Goal: Navigation & Orientation: Find specific page/section

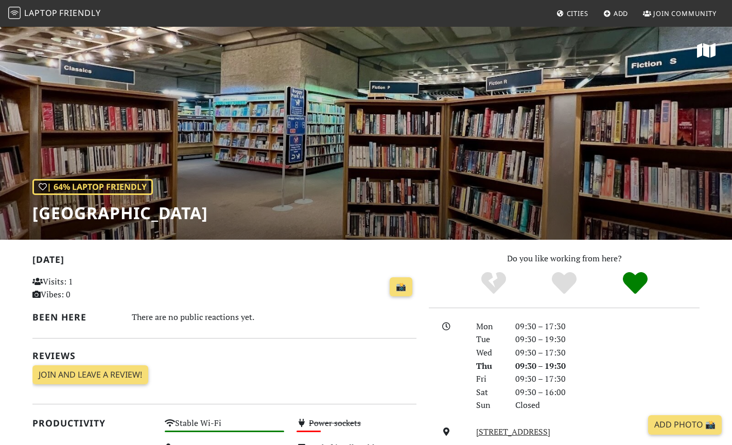
click at [71, 13] on span "Friendly" at bounding box center [79, 12] width 41 height 11
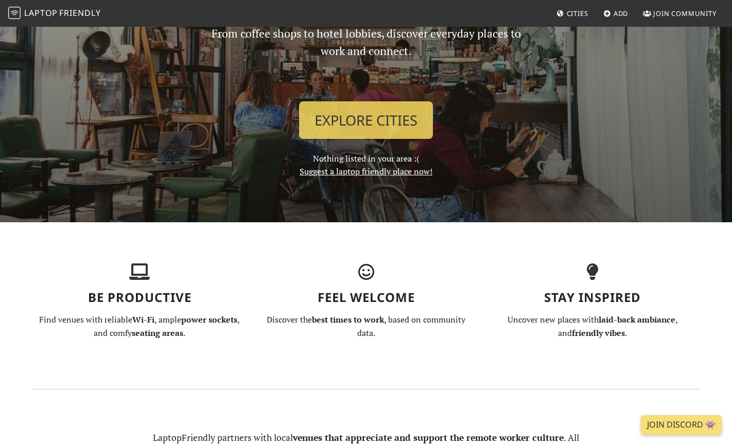
scroll to position [129, 0]
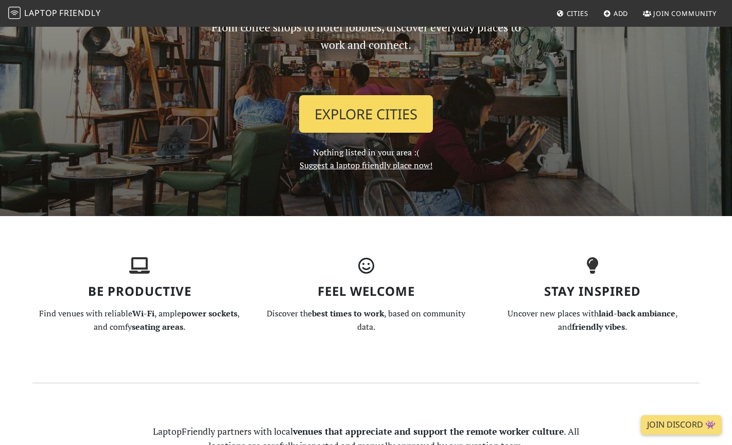
click at [397, 113] on link "Explore Cities" at bounding box center [366, 114] width 134 height 38
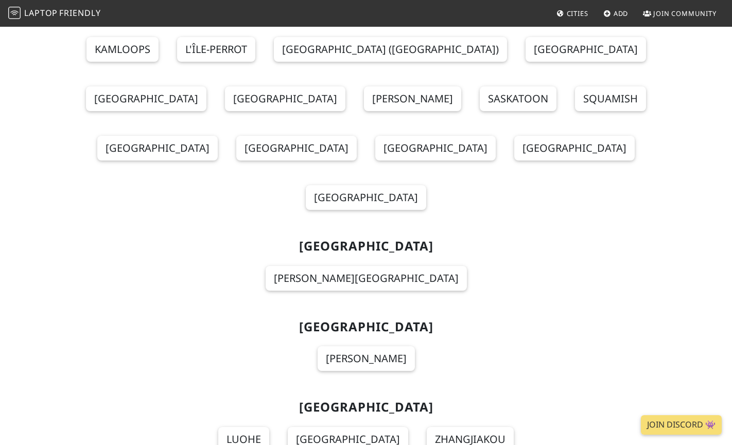
scroll to position [6647, 0]
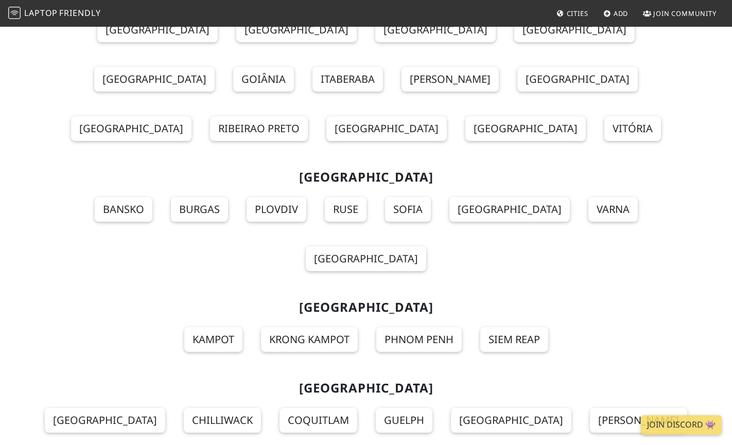
scroll to position [11272, 0]
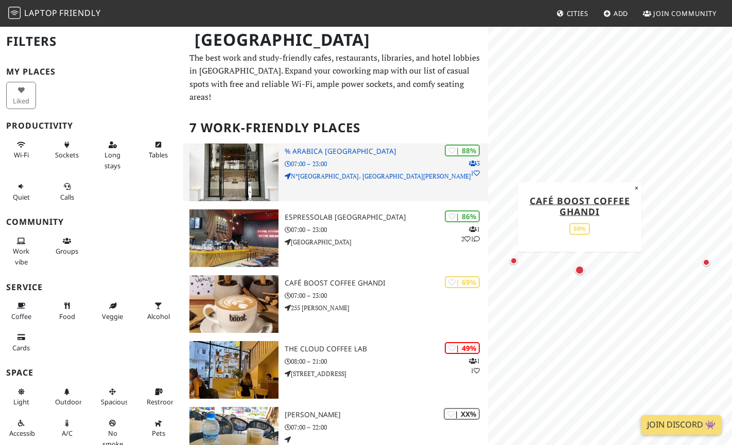
scroll to position [3, 0]
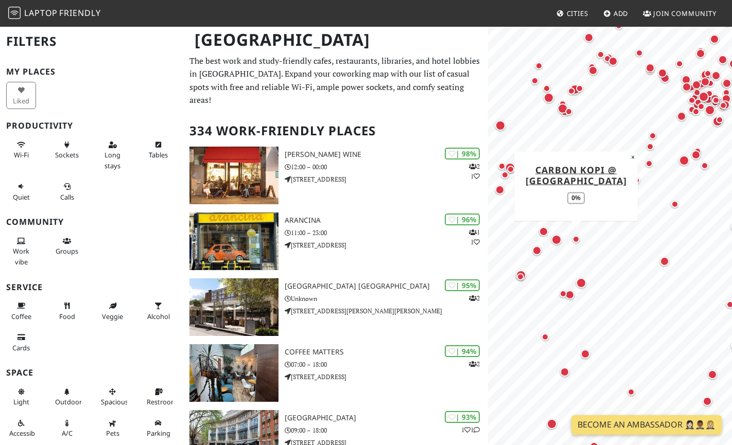
click at [576, 244] on div "Map marker" at bounding box center [576, 239] width 12 height 12
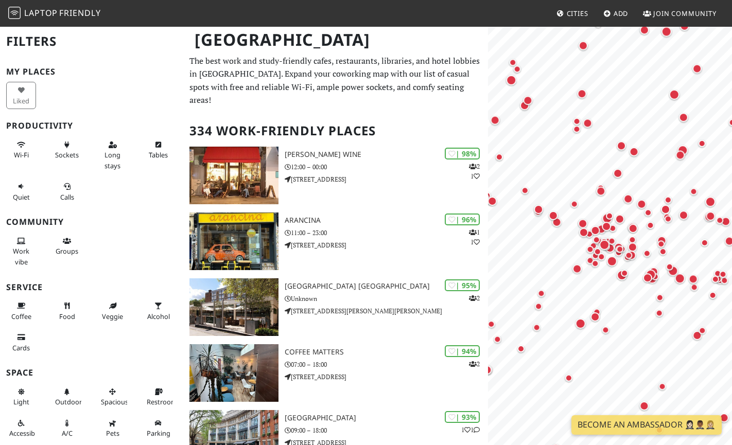
click at [26, 248] on span "Work vibe" at bounding box center [21, 256] width 16 height 20
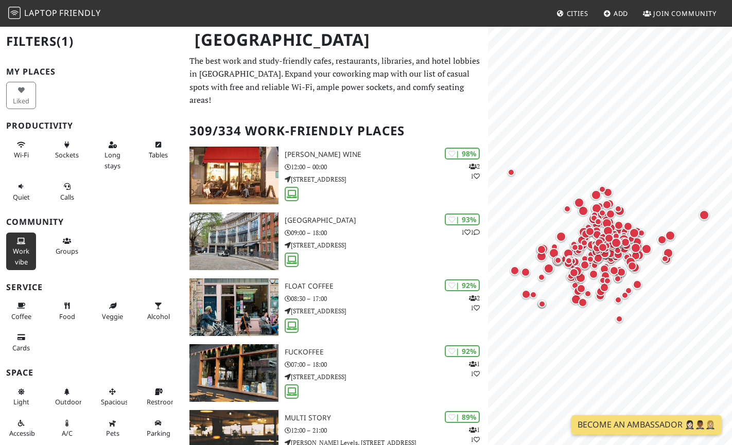
scroll to position [12, 0]
